Goal: Transaction & Acquisition: Book appointment/travel/reservation

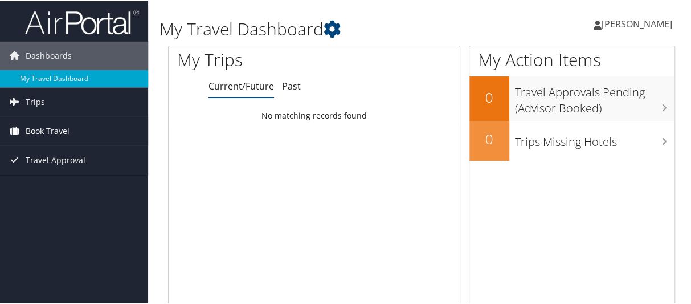
click at [52, 126] on span "Book Travel" at bounding box center [48, 130] width 44 height 28
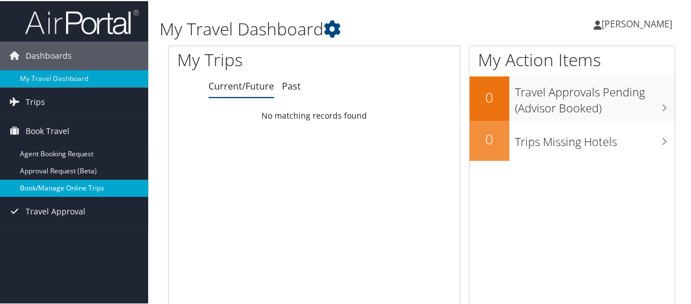
click at [114, 186] on link "Book/Manage Online Trips" at bounding box center [74, 186] width 148 height 17
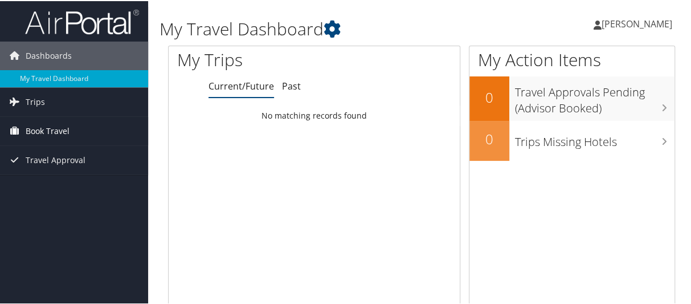
click at [52, 129] on span "Book Travel" at bounding box center [48, 130] width 44 height 28
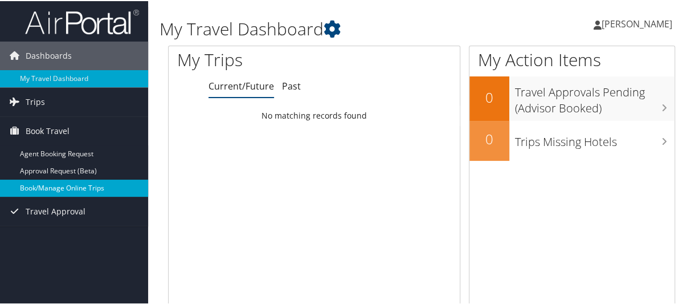
click at [63, 185] on link "Book/Manage Online Trips" at bounding box center [74, 186] width 148 height 17
